Goal: Communication & Community: Answer question/provide support

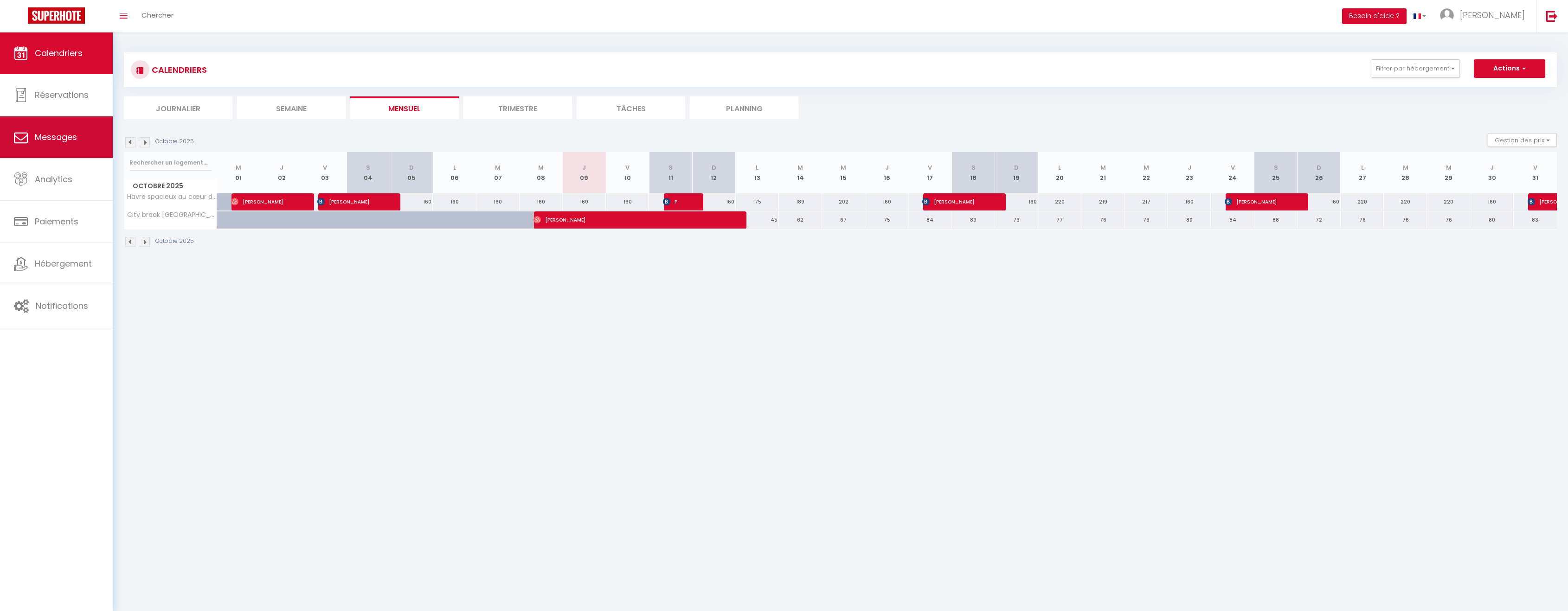
click at [66, 142] on span "Messages" at bounding box center [56, 137] width 42 height 12
select select "message"
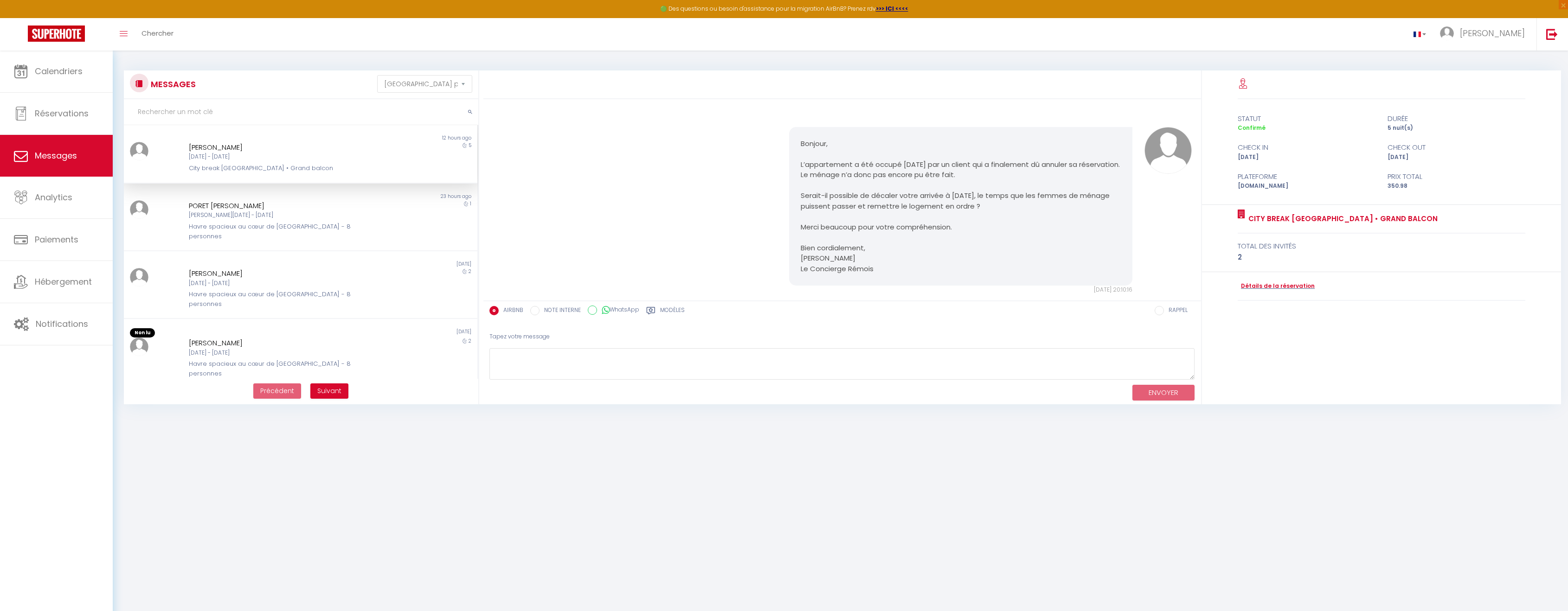
scroll to position [852, 0]
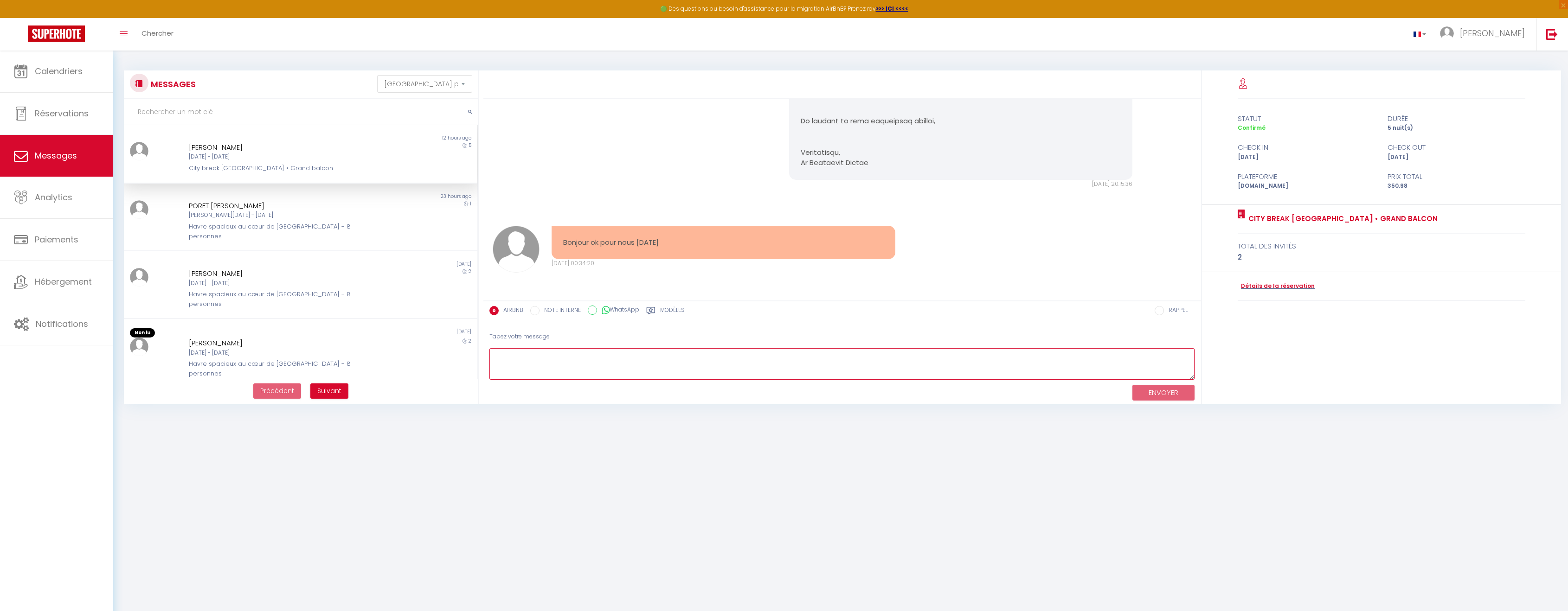
click at [658, 364] on textarea at bounding box center [842, 364] width 705 height 32
drag, startPoint x: 781, startPoint y: 362, endPoint x: 473, endPoint y: 383, distance: 308.7
click at [473, 383] on div "MESSAGES Trier par date de réservation Trier par date de message Non lu 12 hour…" at bounding box center [841, 237] width 1445 height 334
paste textarea "Je vous préviens dès que les femmes de ménage ont terminé le ménage, afin que v…"
click at [965, 353] on textarea "Bonjour, Je vous préviens dès que les femmes de ménage ont terminé le ménage, a…" at bounding box center [842, 364] width 705 height 32
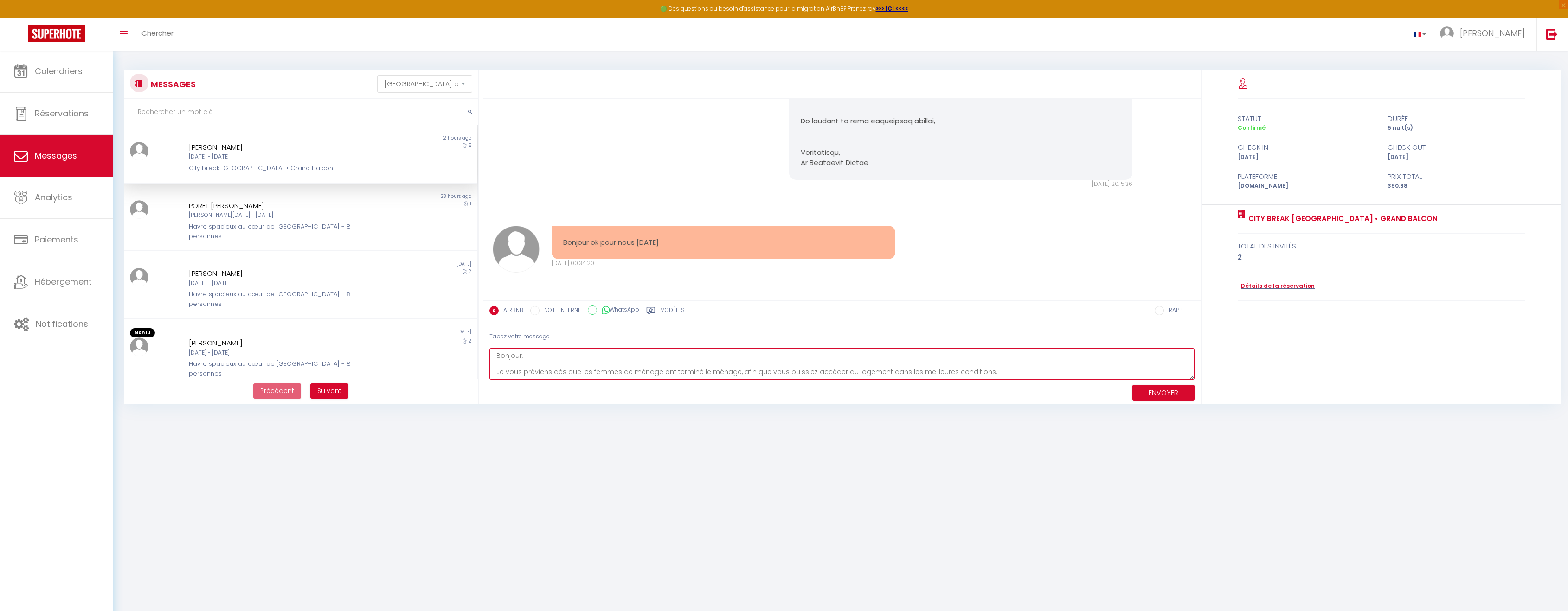
click at [1003, 371] on textarea "Bonjour, Je vous préviens dès que les femmes de ménage ont terminé le ménage, a…" at bounding box center [842, 364] width 705 height 32
type textarea "Bonjour, Je vous préviens dès que les femmes de ménage ont terminé le ménage, a…"
click at [1161, 395] on button "ENVOYER" at bounding box center [1163, 393] width 62 height 16
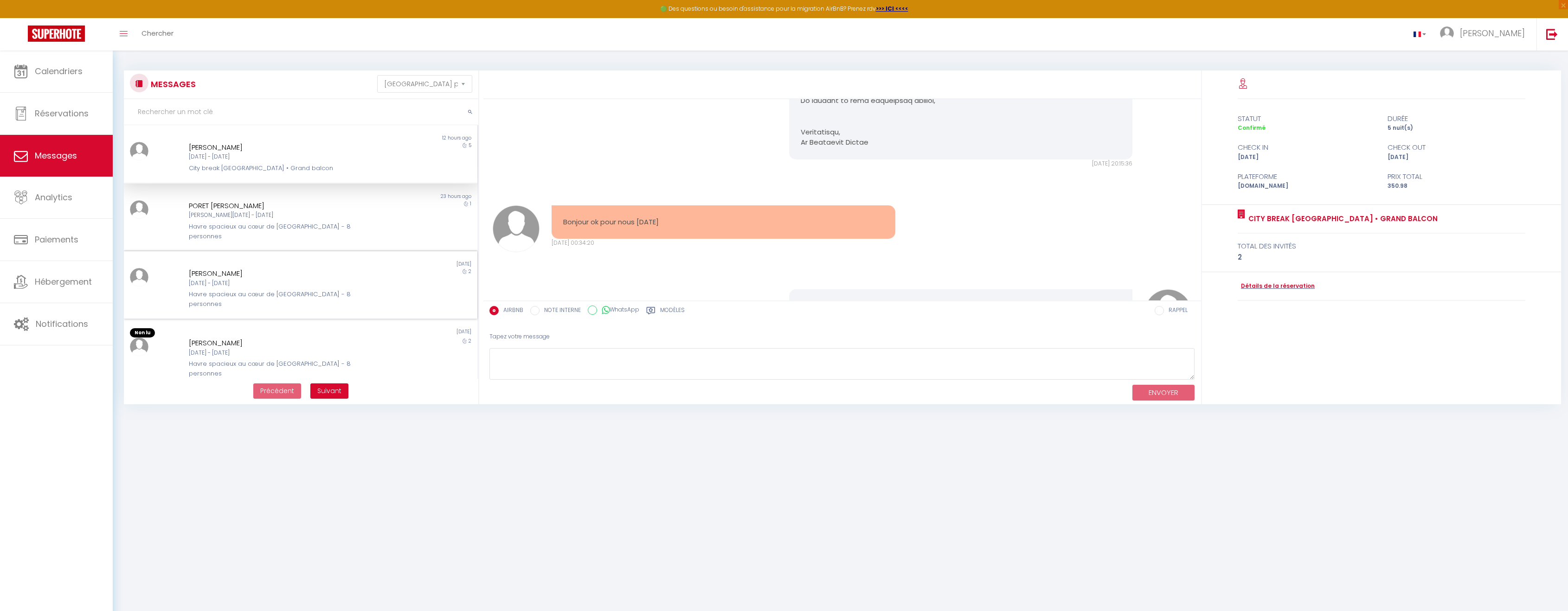
scroll to position [995, 0]
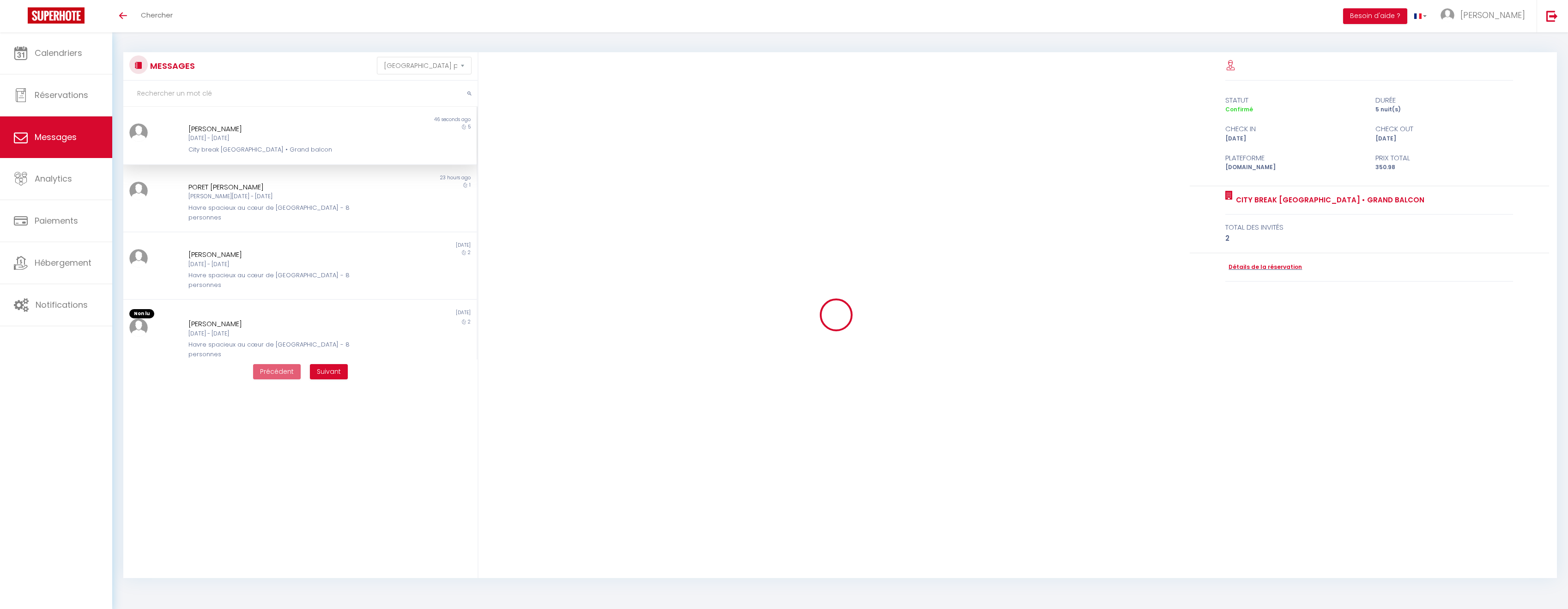
select select "message"
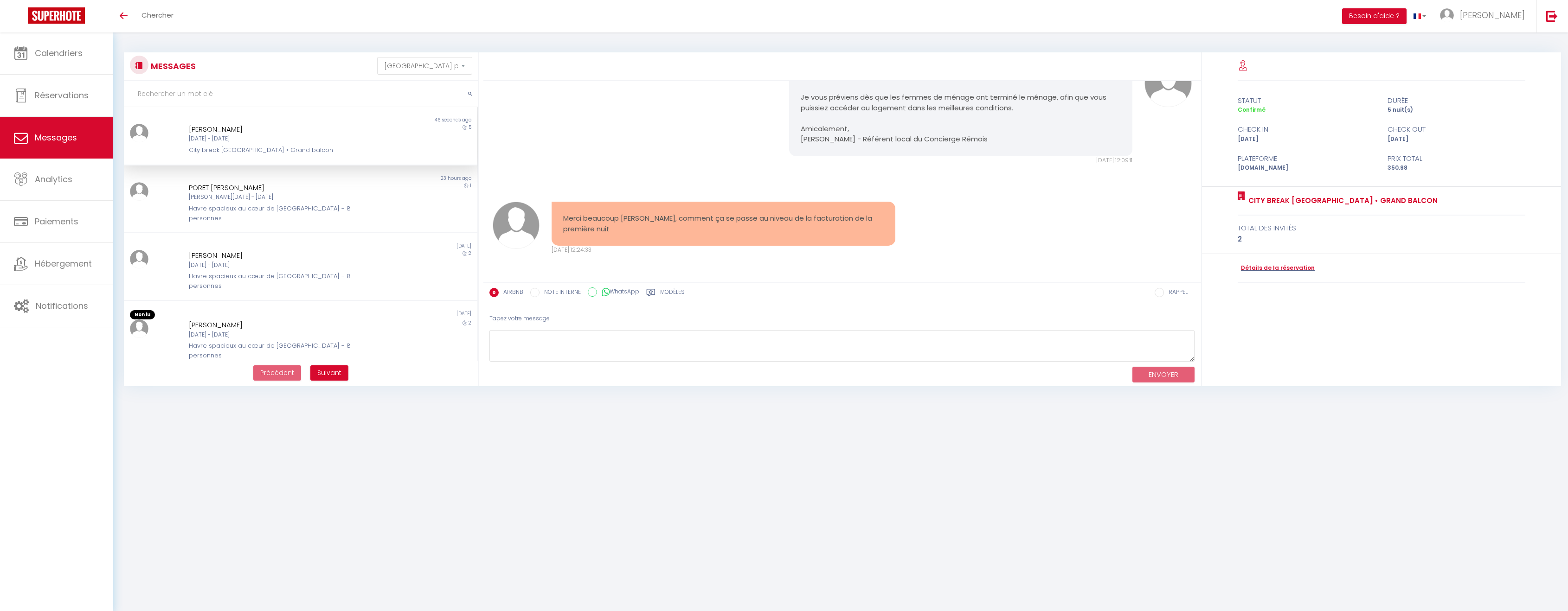
scroll to position [1085, 0]
click at [685, 364] on div "ENVOYER" at bounding box center [842, 374] width 705 height 24
click at [685, 354] on textarea at bounding box center [842, 346] width 705 height 32
paste textarea "Bonjour, Pour le remboursement de la première nuit, il faut directement contact…"
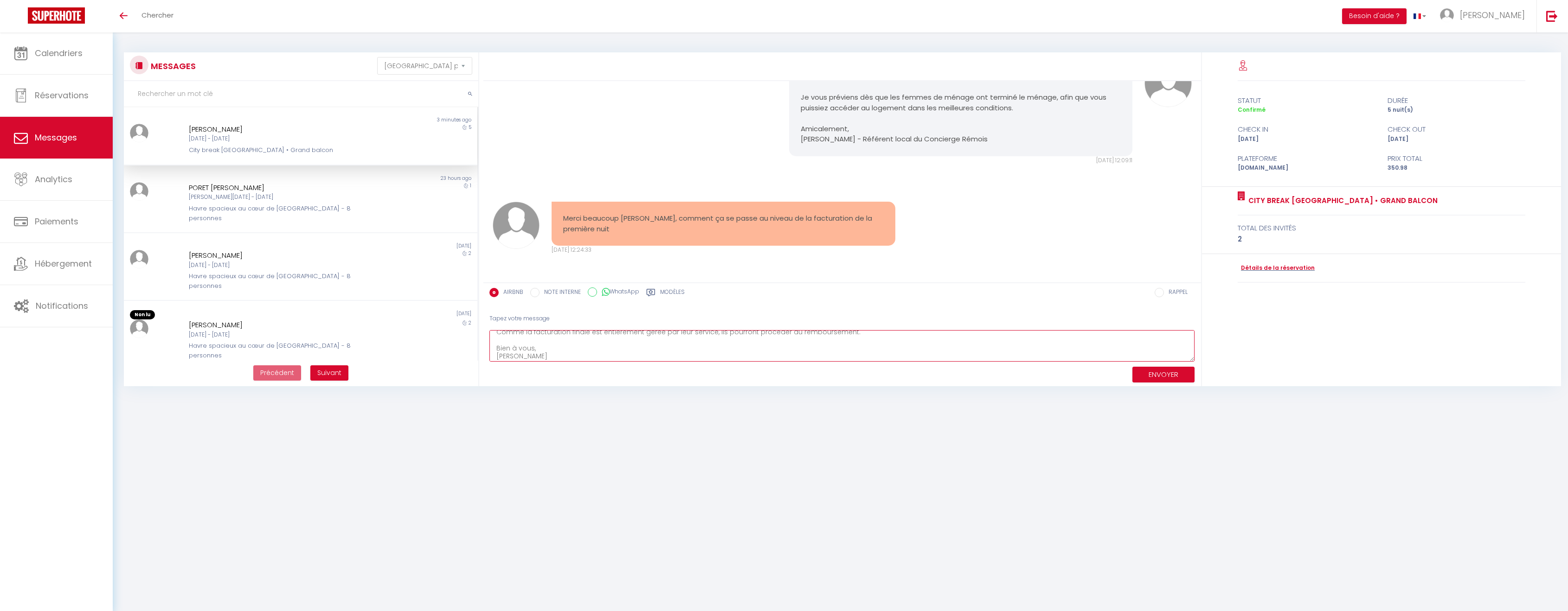
click at [864, 338] on textarea "Bonjour, Pour le remboursement de la première nuit, il faut directement contact…" at bounding box center [842, 346] width 705 height 32
click at [865, 337] on textarea "Bonjour, Pour le remboursement de la première nuit, il faut directement contact…" at bounding box center [842, 346] width 705 height 32
click at [869, 334] on textarea "Bonjour, Pour le remboursement de la première nuit, il faut directement contact…" at bounding box center [842, 346] width 705 height 32
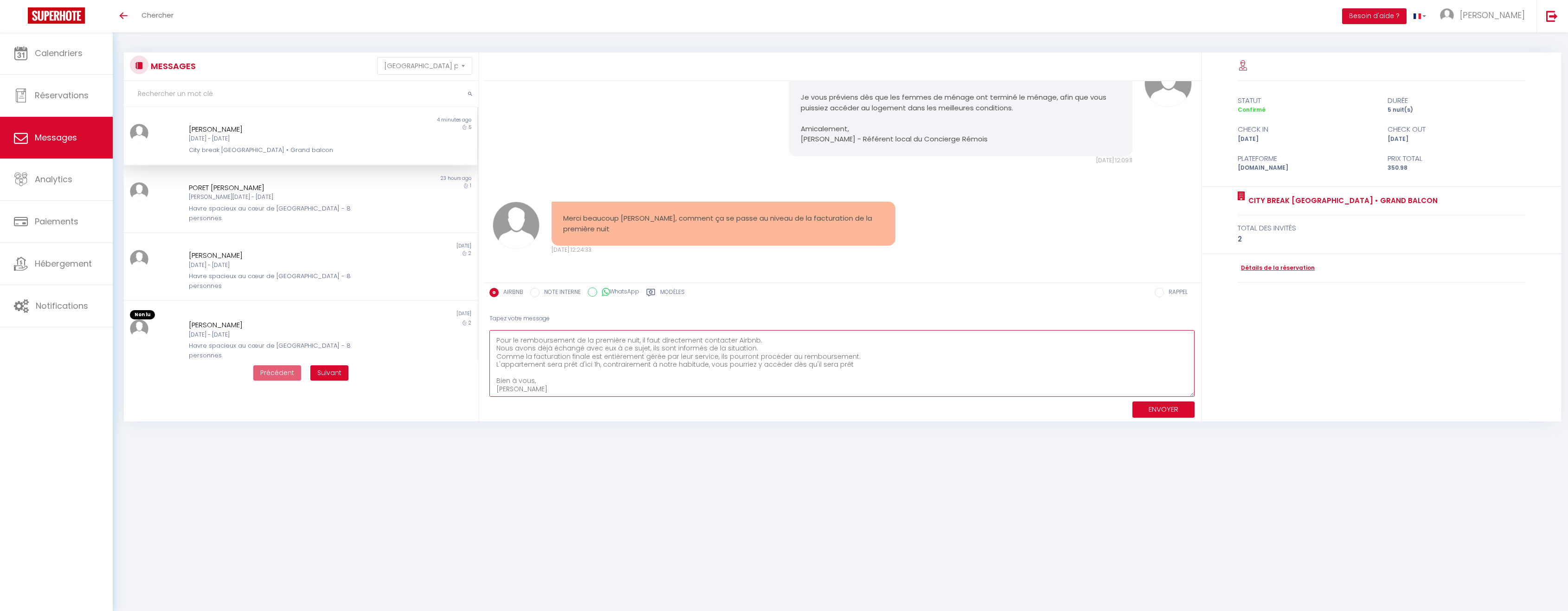
scroll to position [0, 0]
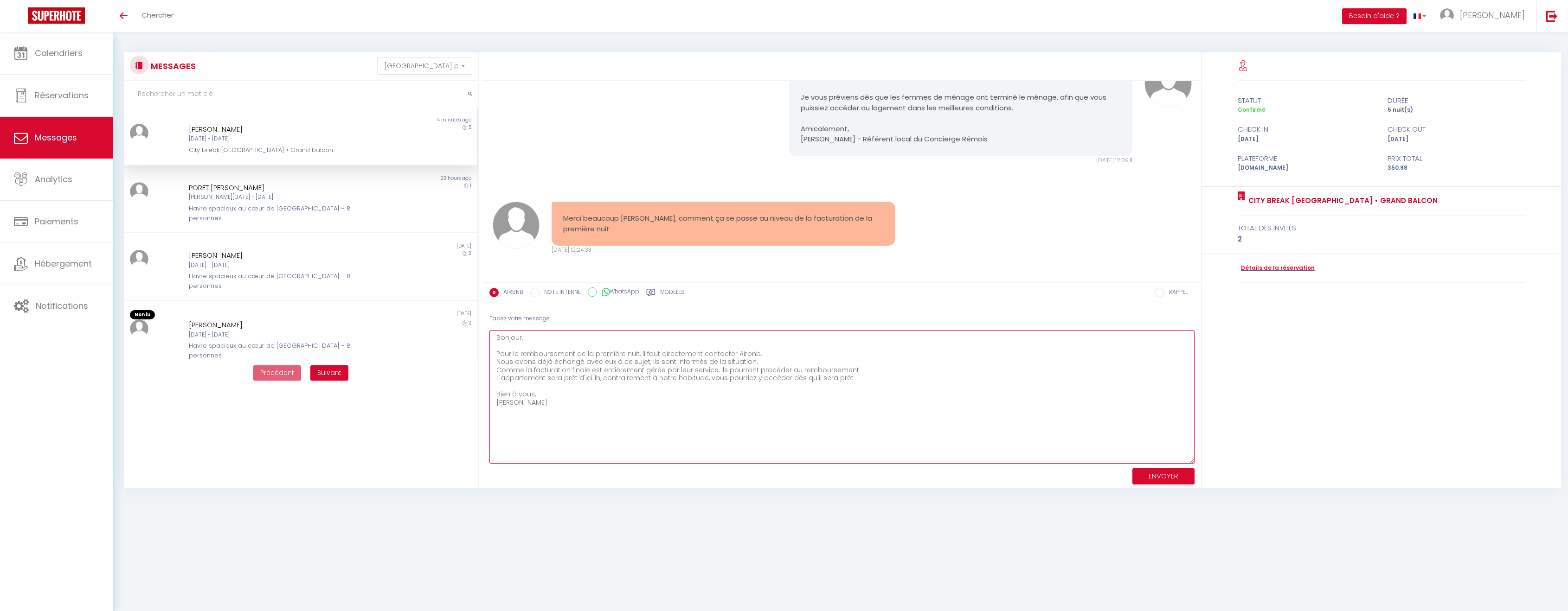
drag, startPoint x: 1193, startPoint y: 359, endPoint x: 1244, endPoint y: 463, distance: 115.8
click at [1244, 463] on div "Bonjour, L’appartement a été occupé [DATE] par un client qui a finalement dû an…" at bounding box center [1025, 270] width 1083 height 436
drag, startPoint x: 845, startPoint y: 379, endPoint x: 597, endPoint y: 377, distance: 248.0
click at [597, 377] on textarea "Bonjour, Pour le remboursement de la première nuit, il faut directement contact…" at bounding box center [842, 398] width 705 height 136
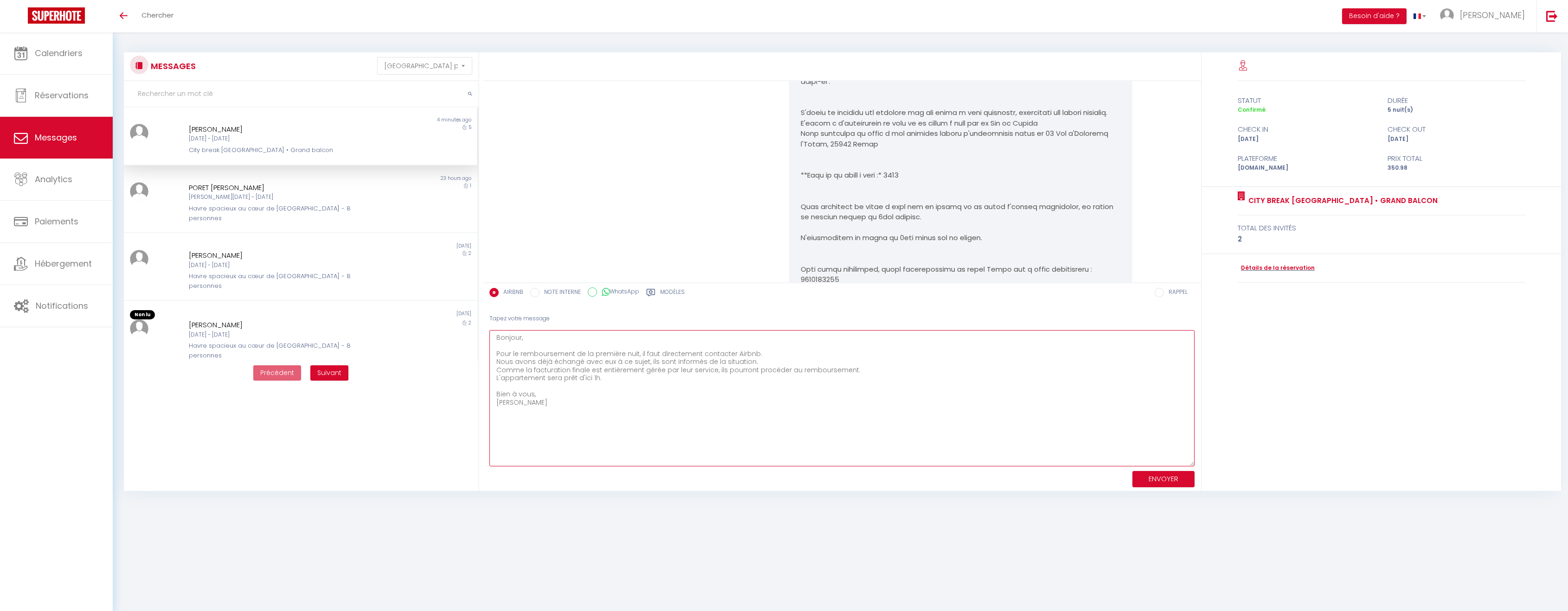
scroll to position [528, 0]
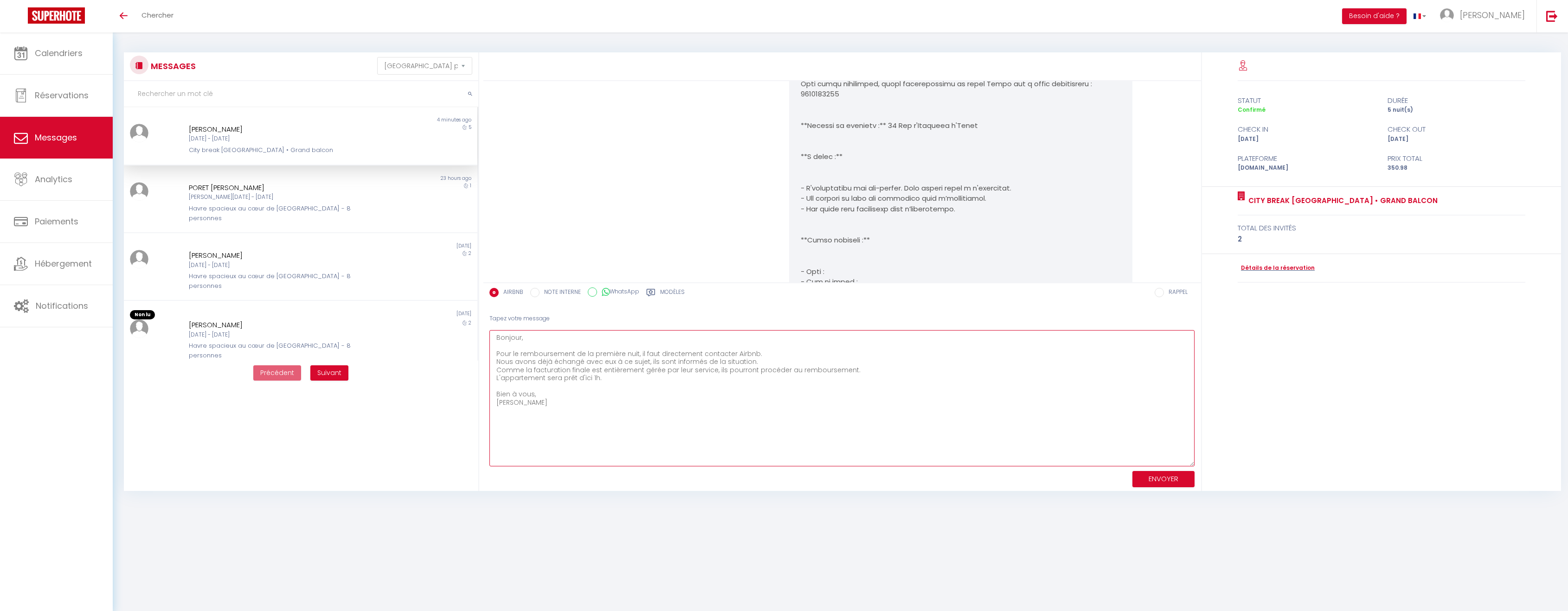
click at [884, 370] on textarea "Bonjour, Pour le remboursement de la première nuit, il faut directement contact…" at bounding box center [842, 398] width 705 height 136
click at [714, 387] on textarea "Bonjour, Pour le remboursement de la première nuit, il faut directement contact…" at bounding box center [842, 398] width 705 height 136
type textarea "Bonjour, Pour le remboursement de la première nuit, il faut directement contact…"
click at [1187, 477] on button "ENVOYER" at bounding box center [1163, 479] width 62 height 16
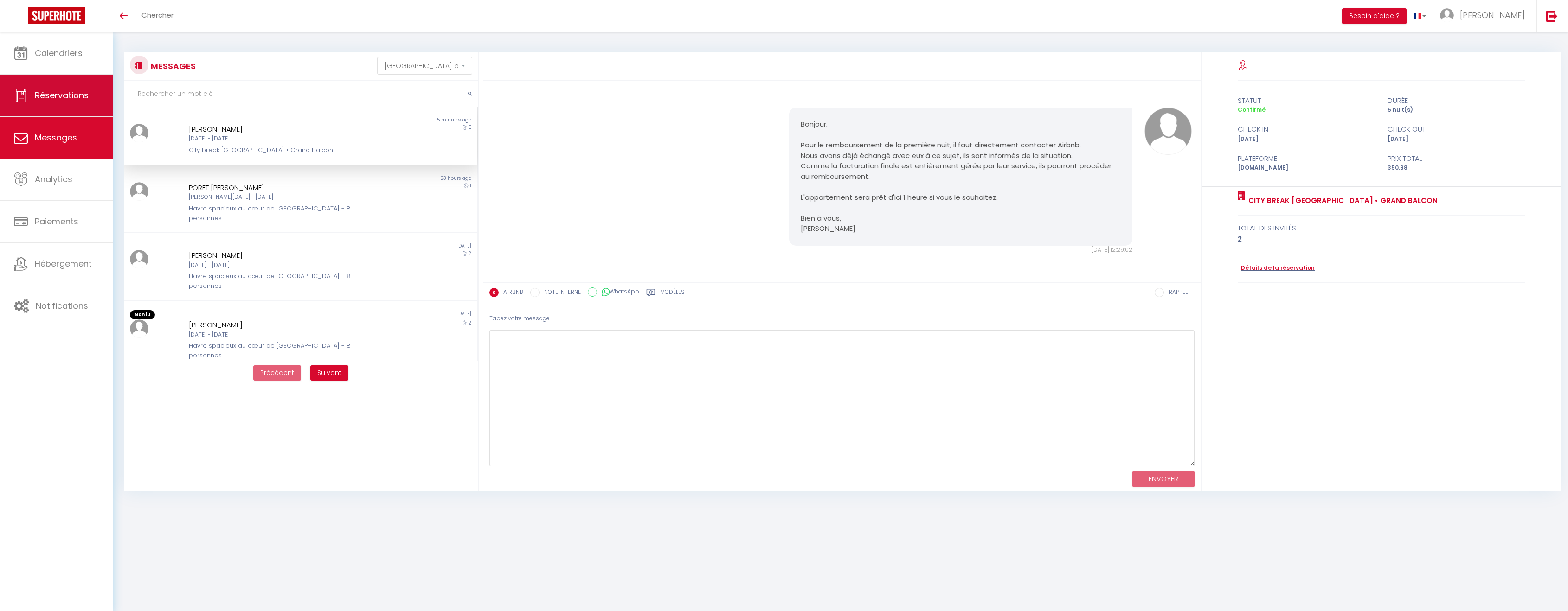
click at [72, 101] on link "Réservations" at bounding box center [56, 95] width 112 height 42
select select "not_cancelled"
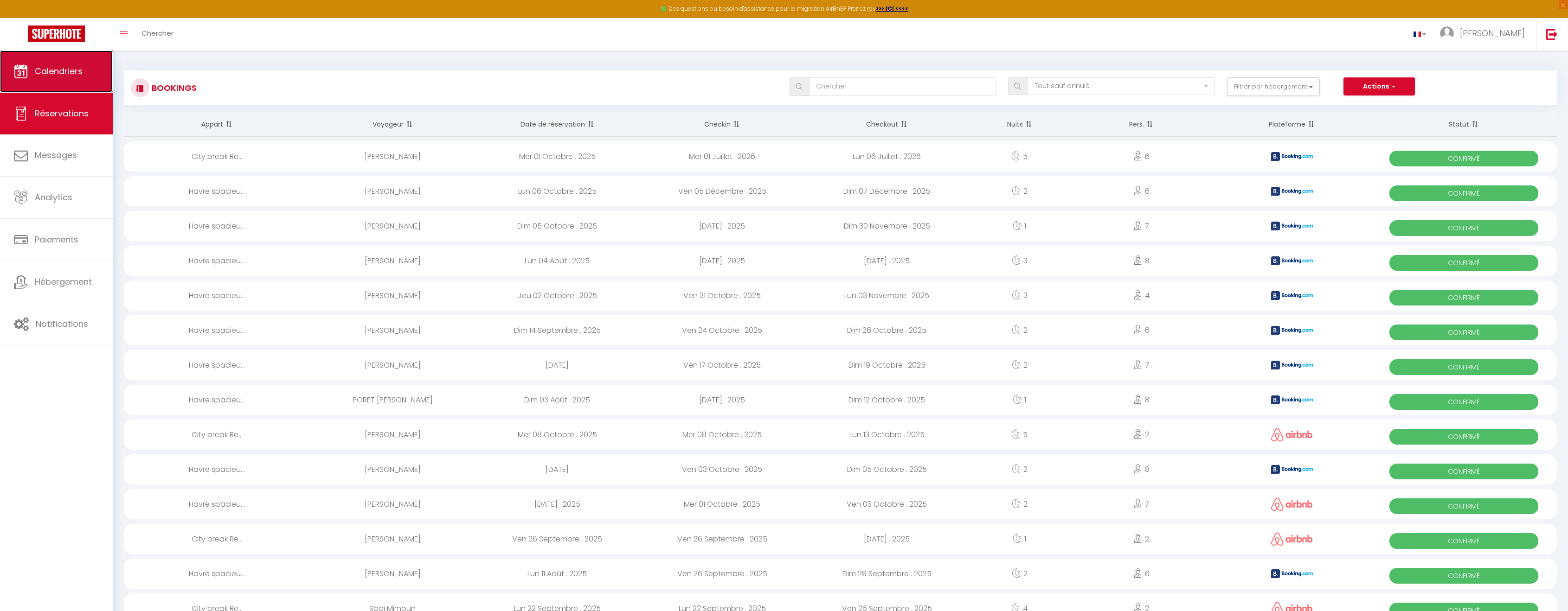
click at [67, 74] on span "Calendriers" at bounding box center [59, 71] width 48 height 12
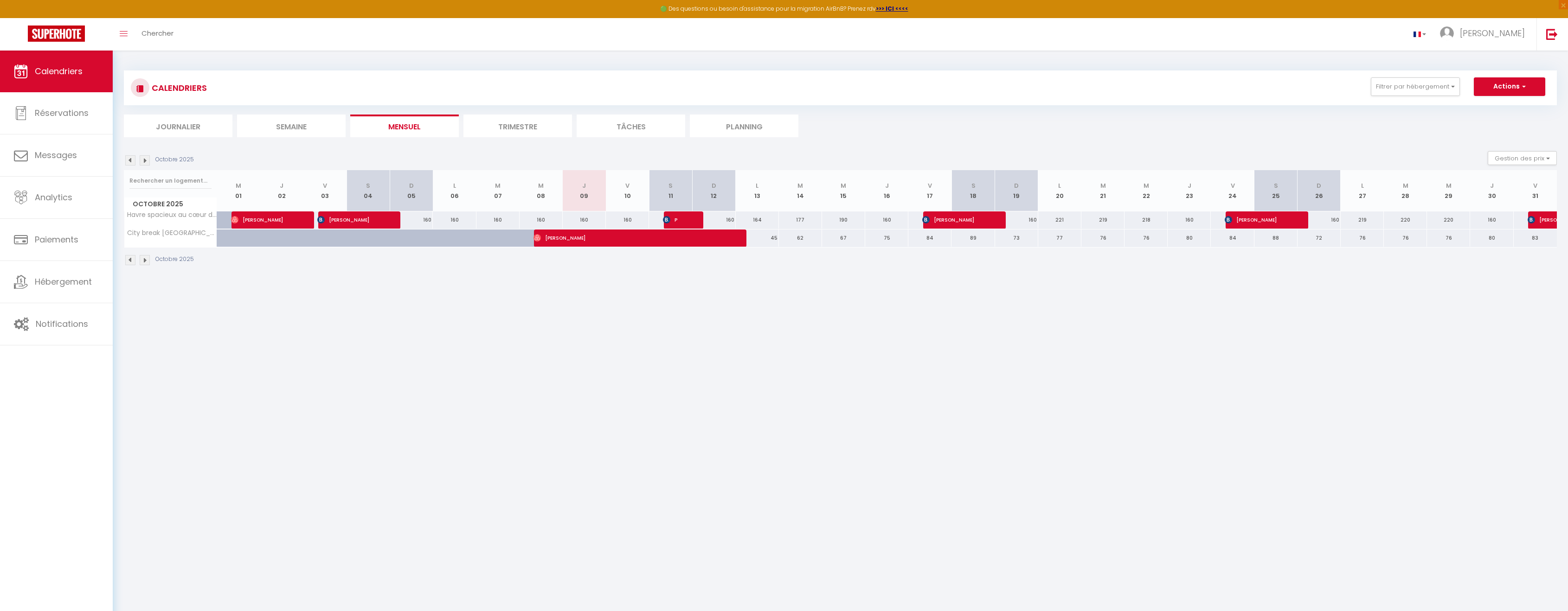
click at [128, 159] on img at bounding box center [130, 160] width 10 height 10
